Goal: Information Seeking & Learning: Learn about a topic

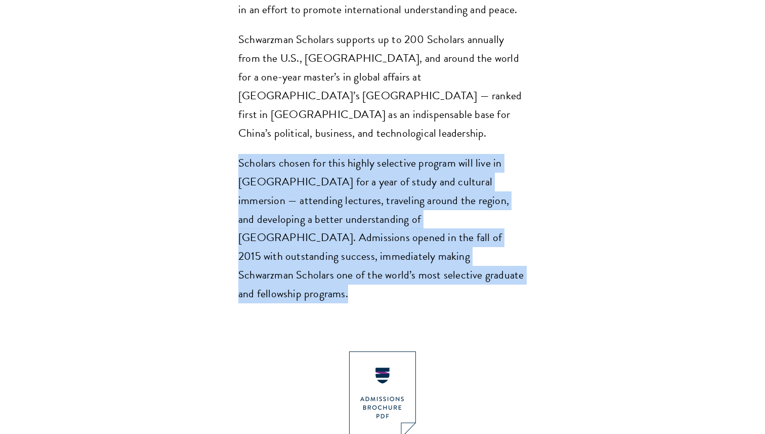
scroll to position [834, 0]
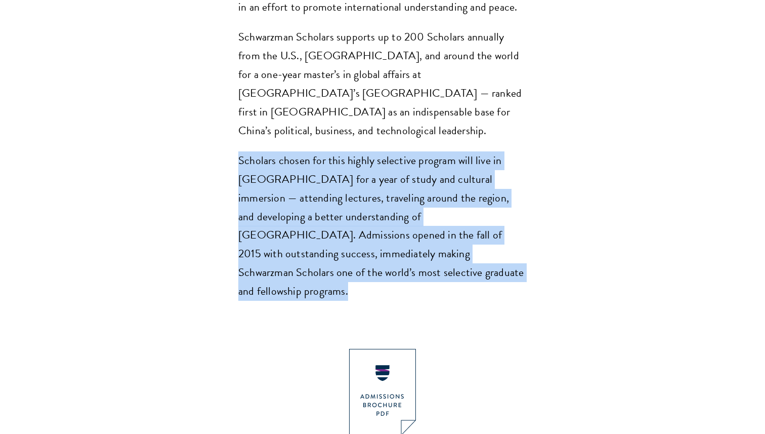
click at [455, 186] on p "Scholars chosen for this highly selective program will live in [GEOGRAPHIC_DATA…" at bounding box center [382, 226] width 288 height 150
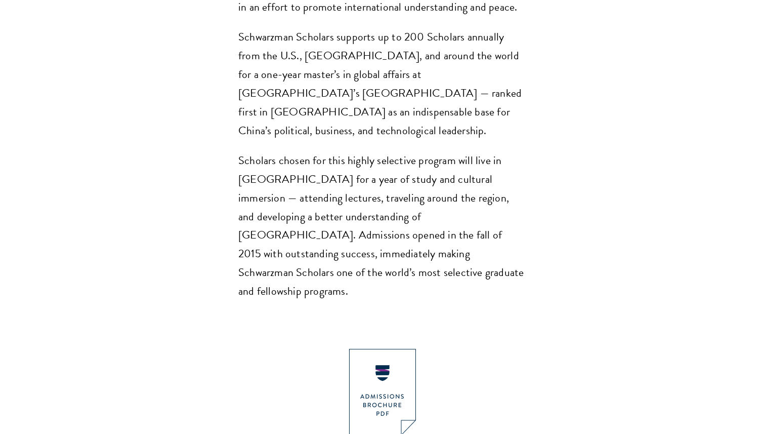
click at [455, 186] on p "Scholars chosen for this highly selective program will live in [GEOGRAPHIC_DATA…" at bounding box center [382, 226] width 288 height 150
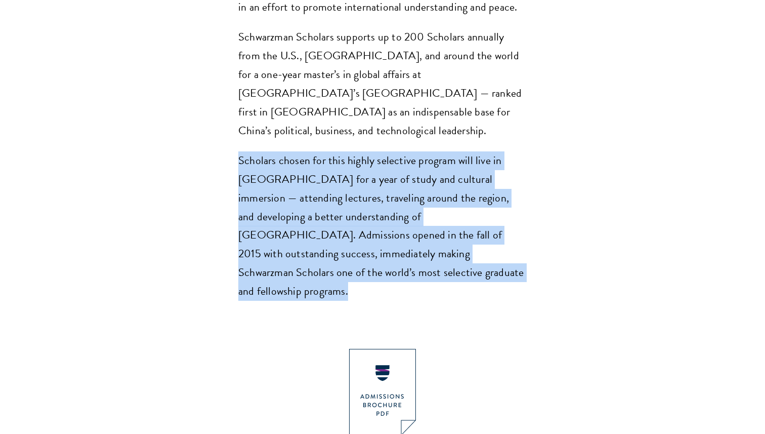
click at [554, 168] on section "Opportunity in [GEOGRAPHIC_DATA] Gain firsthand experience in [GEOGRAPHIC_DATA]…" at bounding box center [382, 186] width 765 height 1316
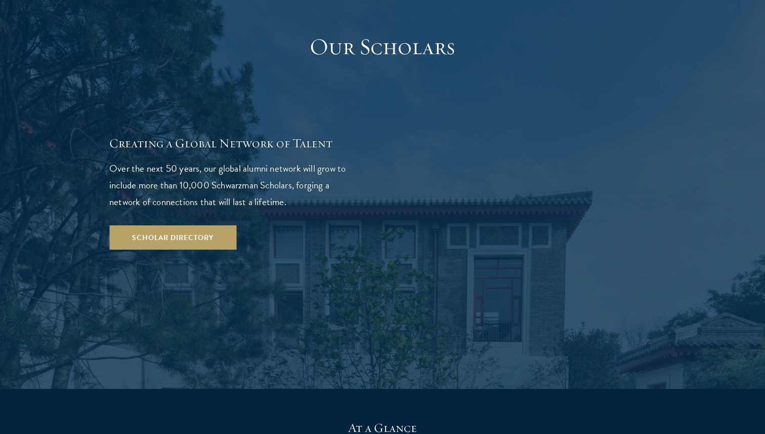
scroll to position [1767, 0]
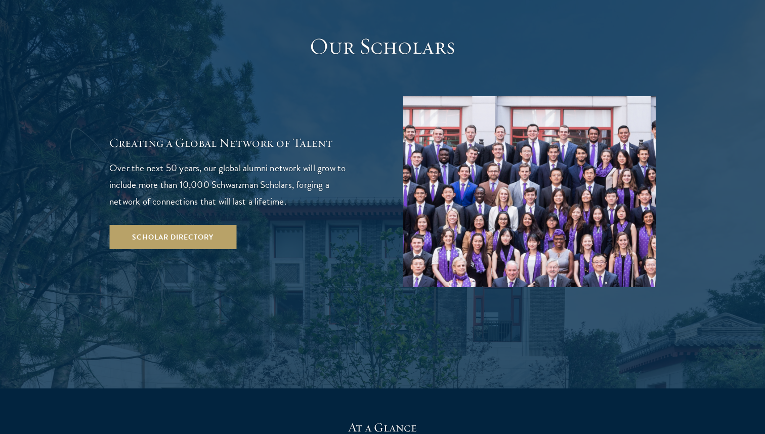
click at [250, 159] on p "Over the next 50 years, our global alumni network will grow to include more tha…" at bounding box center [235, 184] width 253 height 50
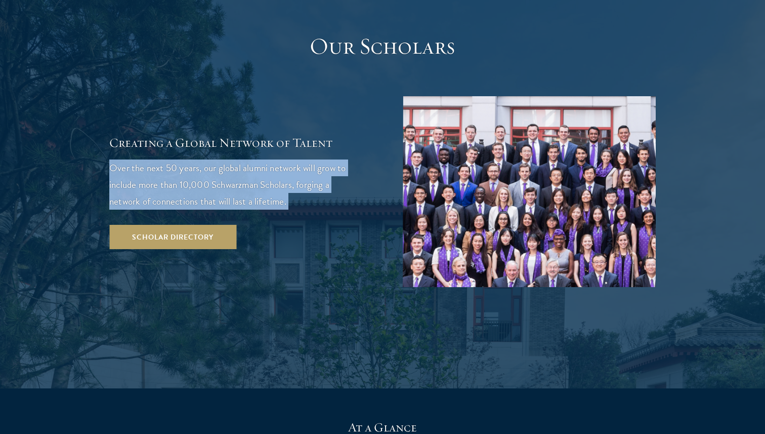
click at [263, 159] on p "Over the next 50 years, our global alumni network will grow to include more tha…" at bounding box center [235, 184] width 253 height 50
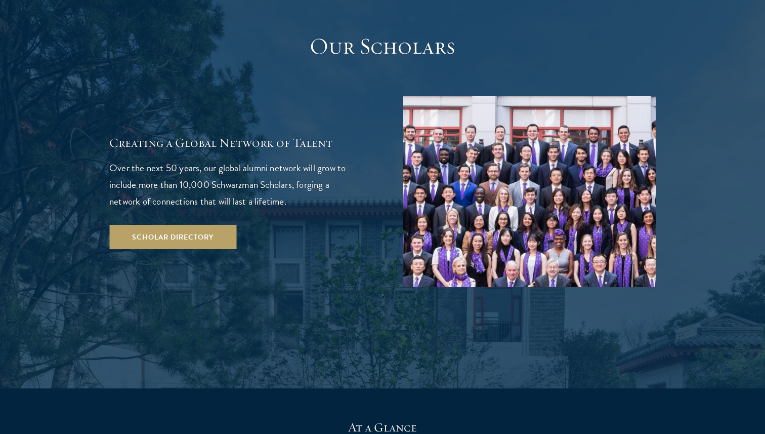
click at [263, 159] on p "Over the next 50 years, our global alumni network will grow to include more tha…" at bounding box center [235, 184] width 253 height 50
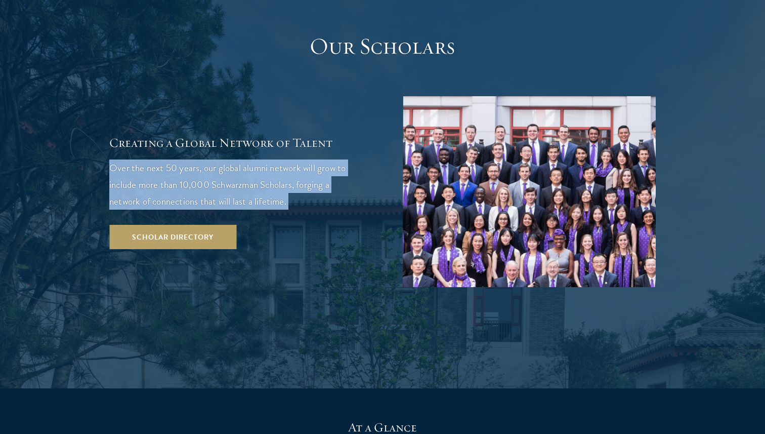
click at [263, 159] on p "Over the next 50 years, our global alumni network will grow to include more tha…" at bounding box center [235, 184] width 253 height 50
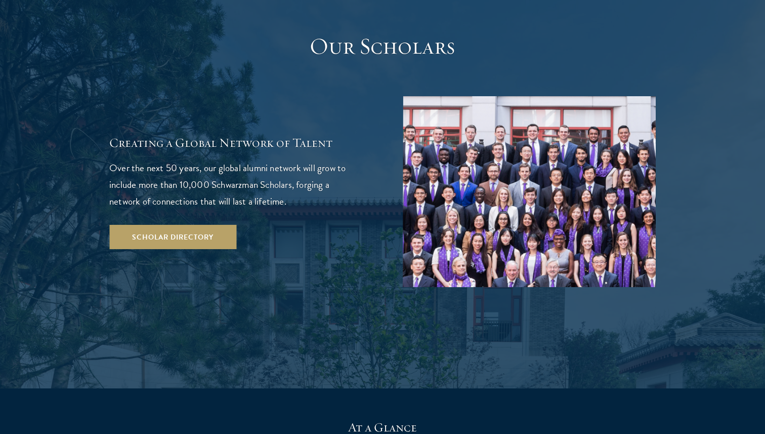
click at [263, 159] on p "Over the next 50 years, our global alumni network will grow to include more tha…" at bounding box center [235, 184] width 253 height 50
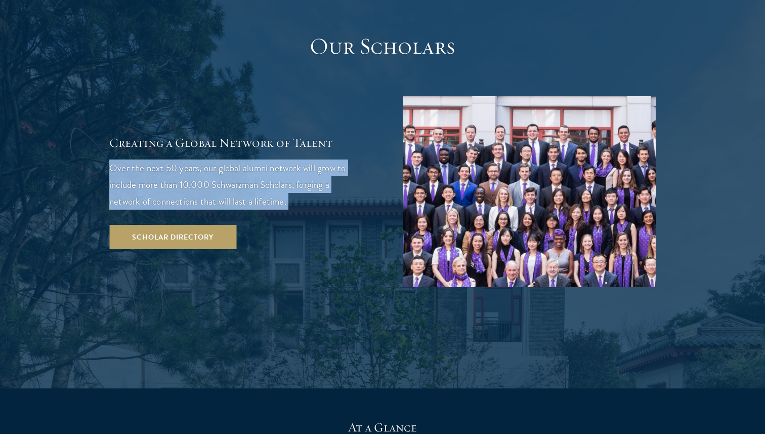
click at [263, 159] on p "Over the next 50 years, our global alumni network will grow to include more tha…" at bounding box center [235, 184] width 253 height 50
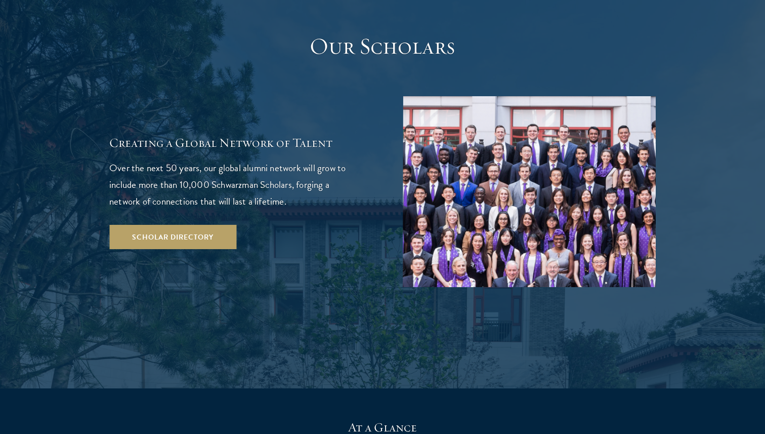
click at [263, 159] on p "Over the next 50 years, our global alumni network will grow to include more tha…" at bounding box center [235, 184] width 253 height 50
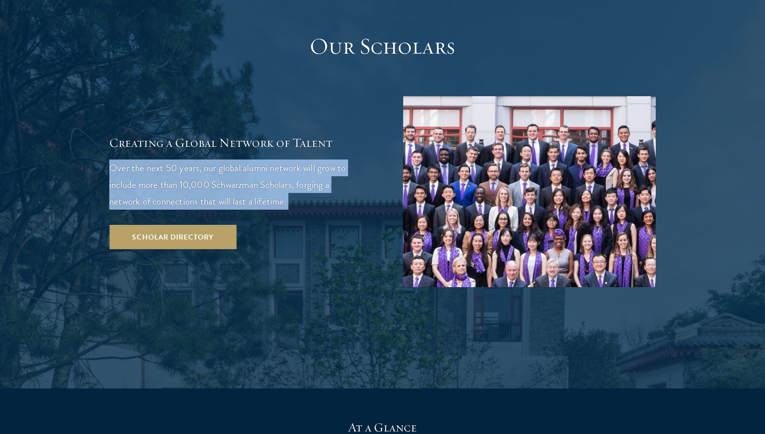
click at [263, 159] on p "Over the next 50 years, our global alumni network will grow to include more tha…" at bounding box center [235, 184] width 253 height 50
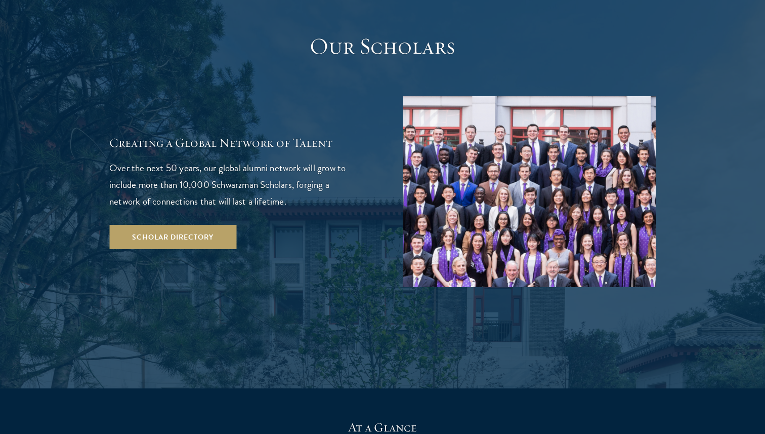
click at [263, 159] on p "Over the next 50 years, our global alumni network will grow to include more tha…" at bounding box center [235, 184] width 253 height 50
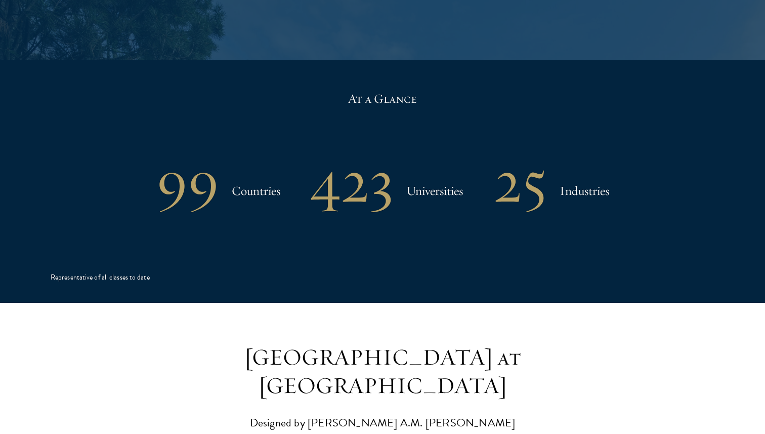
scroll to position [2098, 0]
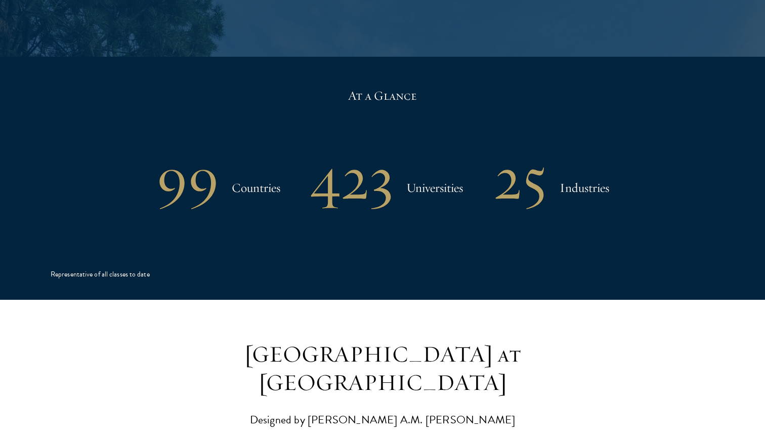
click at [269, 178] on h3 "Countries" at bounding box center [256, 188] width 49 height 20
click at [461, 178] on h3 "Universities" at bounding box center [434, 188] width 57 height 20
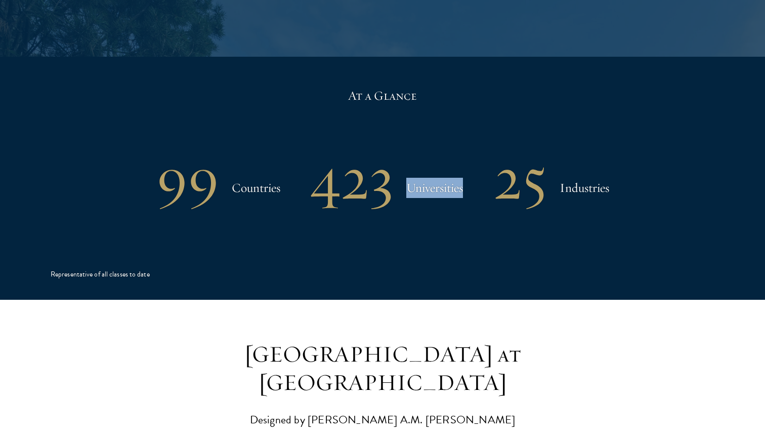
click at [461, 178] on h3 "Universities" at bounding box center [434, 188] width 57 height 20
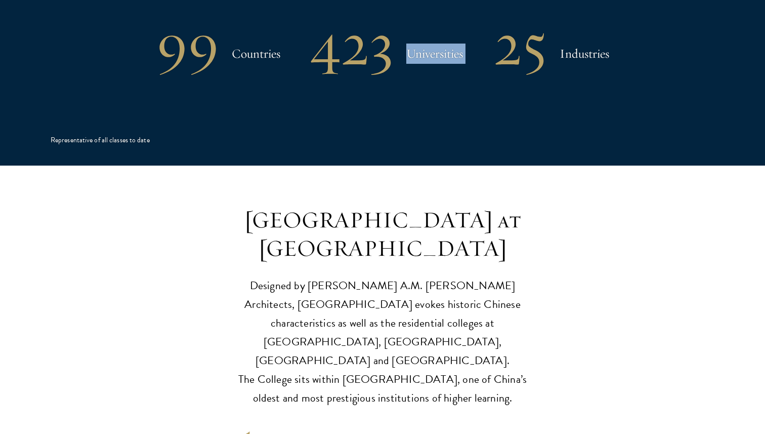
scroll to position [2242, 0]
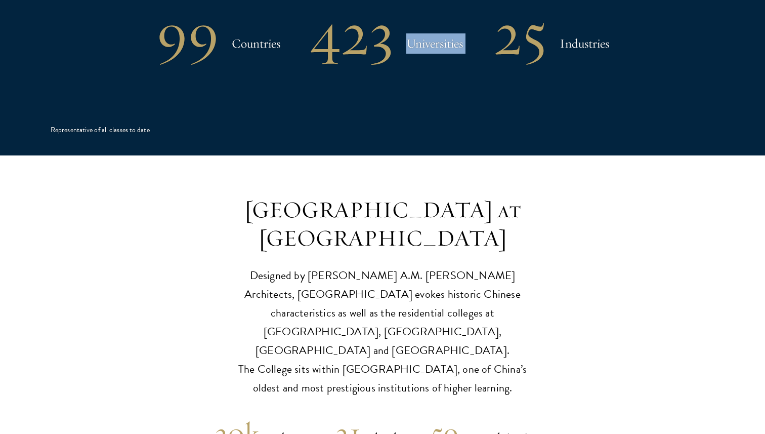
click at [381, 266] on p "Designed by [PERSON_NAME] A.M. [PERSON_NAME] Architects, [GEOGRAPHIC_DATA] evok…" at bounding box center [383, 331] width 314 height 131
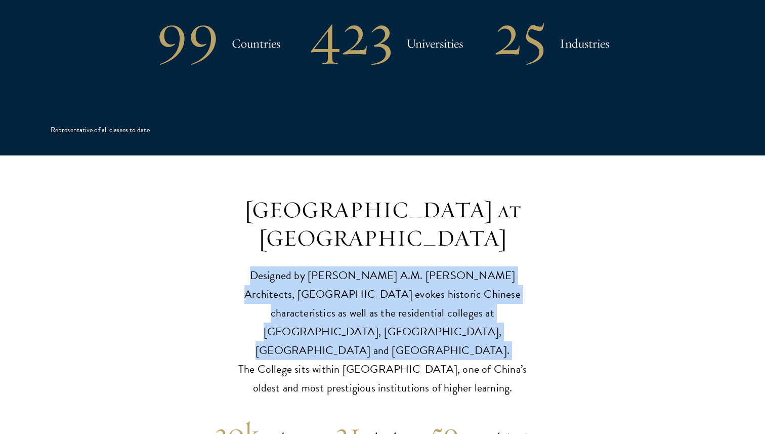
click at [381, 266] on p "Designed by [PERSON_NAME] A.M. [PERSON_NAME] Architects, [GEOGRAPHIC_DATA] evok…" at bounding box center [383, 331] width 314 height 131
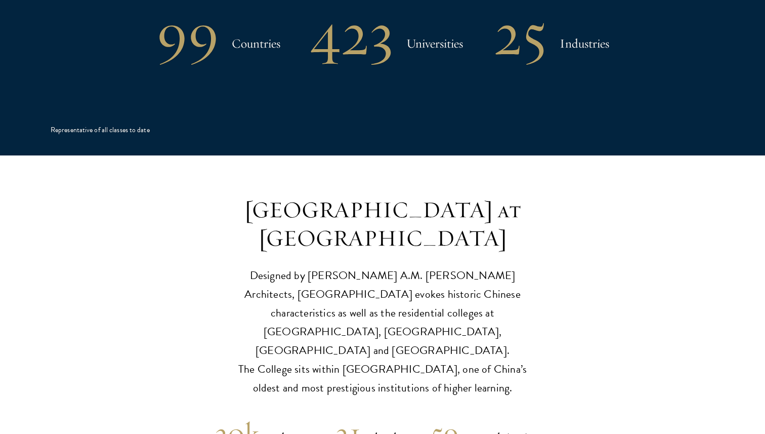
click at [381, 266] on p "Designed by [PERSON_NAME] A.M. [PERSON_NAME] Architects, [GEOGRAPHIC_DATA] evok…" at bounding box center [383, 331] width 314 height 131
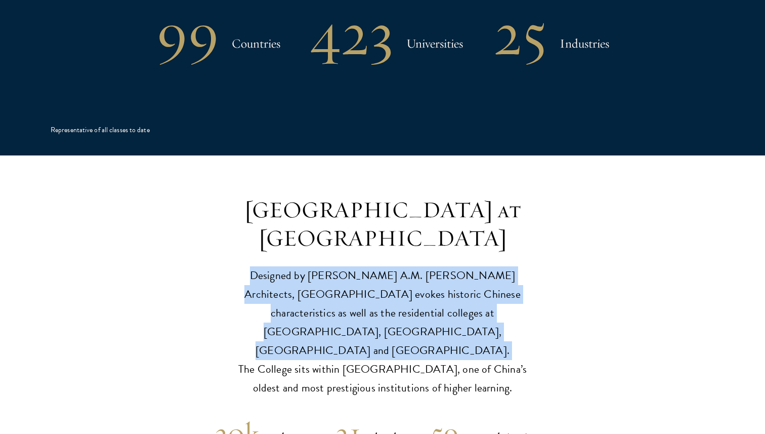
click at [382, 284] on p "Designed by [PERSON_NAME] A.M. [PERSON_NAME] Architects, [GEOGRAPHIC_DATA] evok…" at bounding box center [383, 331] width 314 height 131
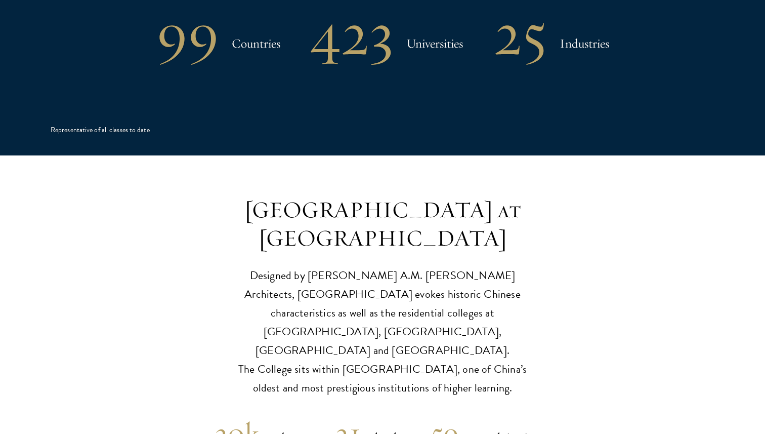
click at [382, 284] on p "Designed by [PERSON_NAME] A.M. [PERSON_NAME] Architects, [GEOGRAPHIC_DATA] evok…" at bounding box center [383, 331] width 314 height 131
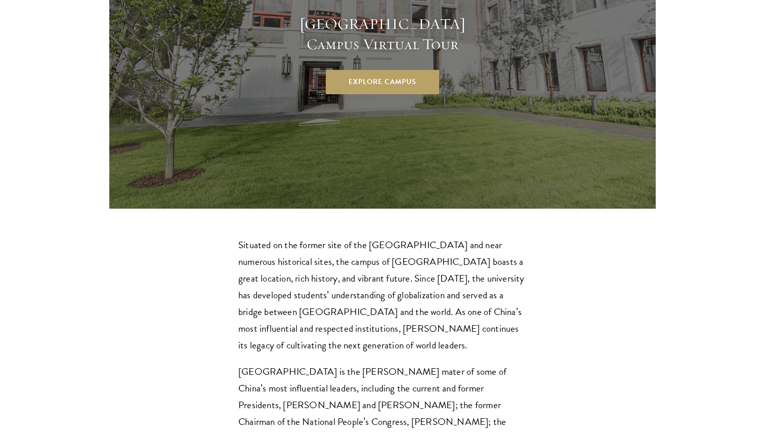
scroll to position [2839, 0]
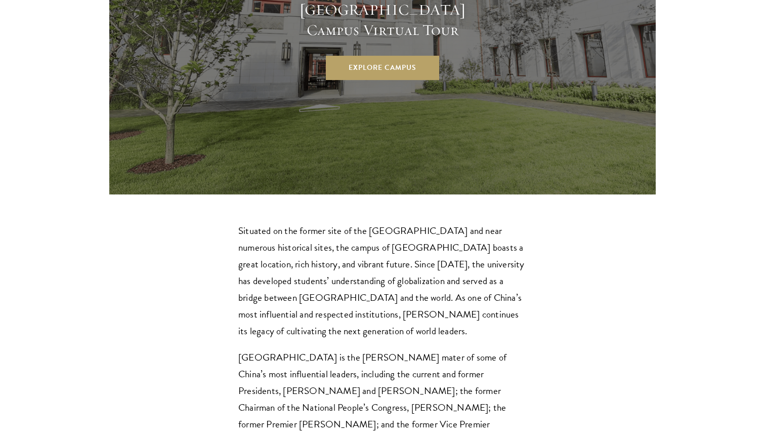
click at [398, 222] on p "Situated on the former site of the [GEOGRAPHIC_DATA] and near numerous historic…" at bounding box center [382, 280] width 288 height 117
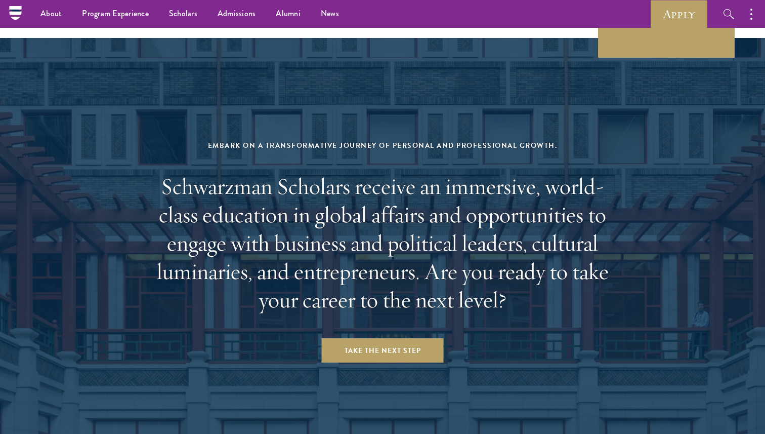
scroll to position [3884, 0]
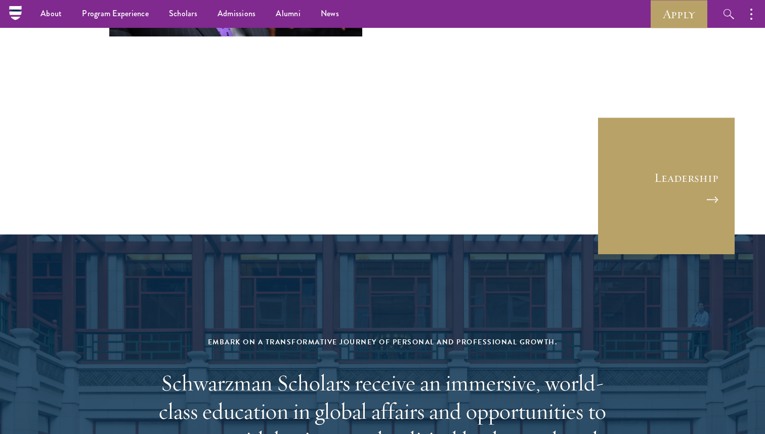
click at [379, 368] on h2 "Schwarzman Scholars receive an immersive, world-class education in global affai…" at bounding box center [382, 439] width 471 height 142
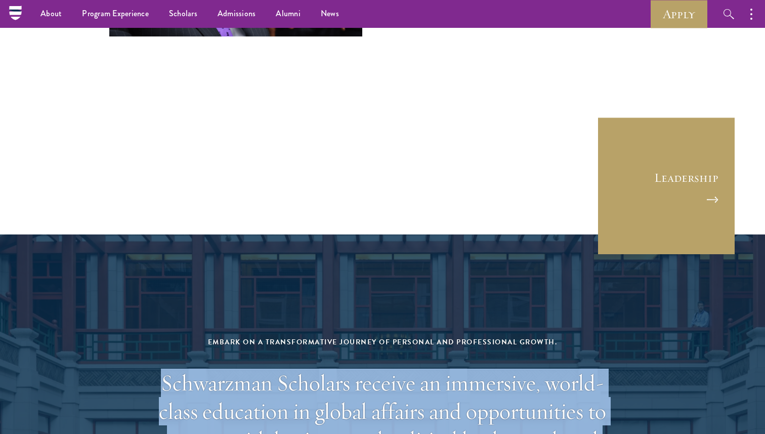
click at [379, 368] on h2 "Schwarzman Scholars receive an immersive, world-class education in global affai…" at bounding box center [382, 439] width 471 height 142
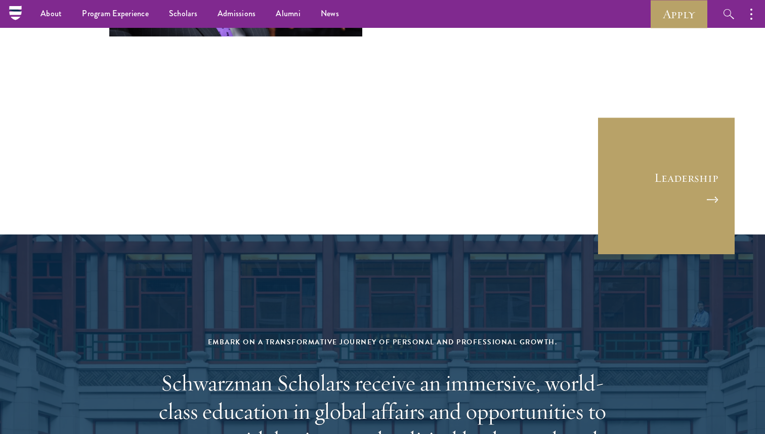
click at [379, 368] on h2 "Schwarzman Scholars receive an immersive, world-class education in global affai…" at bounding box center [382, 439] width 471 height 142
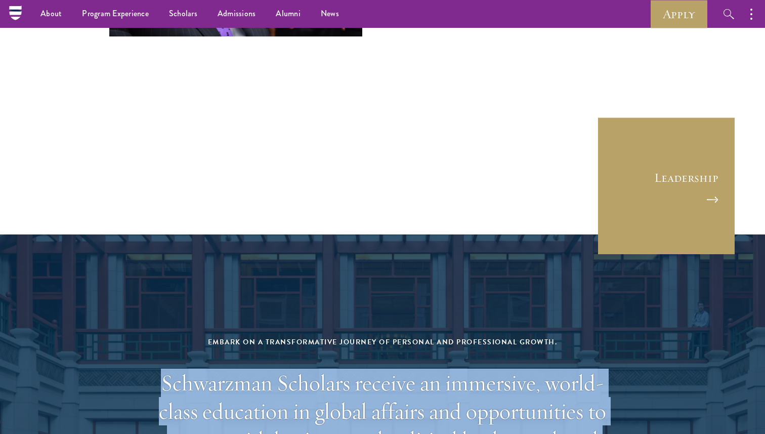
click at [379, 368] on h2 "Schwarzman Scholars receive an immersive, world-class education in global affai…" at bounding box center [382, 439] width 471 height 142
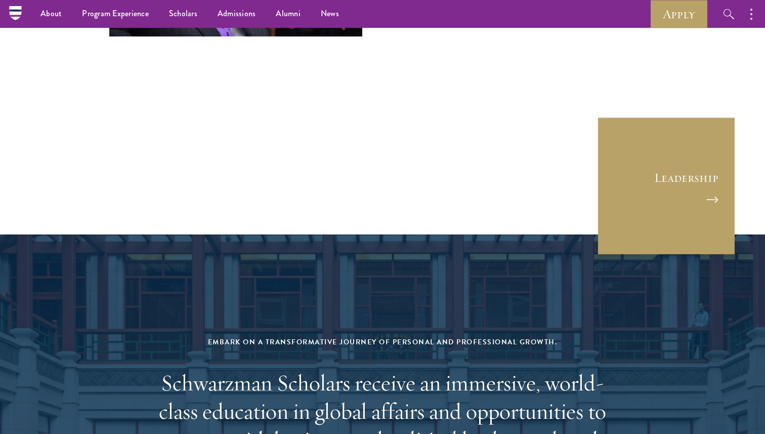
click at [379, 368] on h2 "Schwarzman Scholars receive an immersive, world-class education in global affai…" at bounding box center [382, 439] width 471 height 142
